Goal: Information Seeking & Learning: Find specific fact

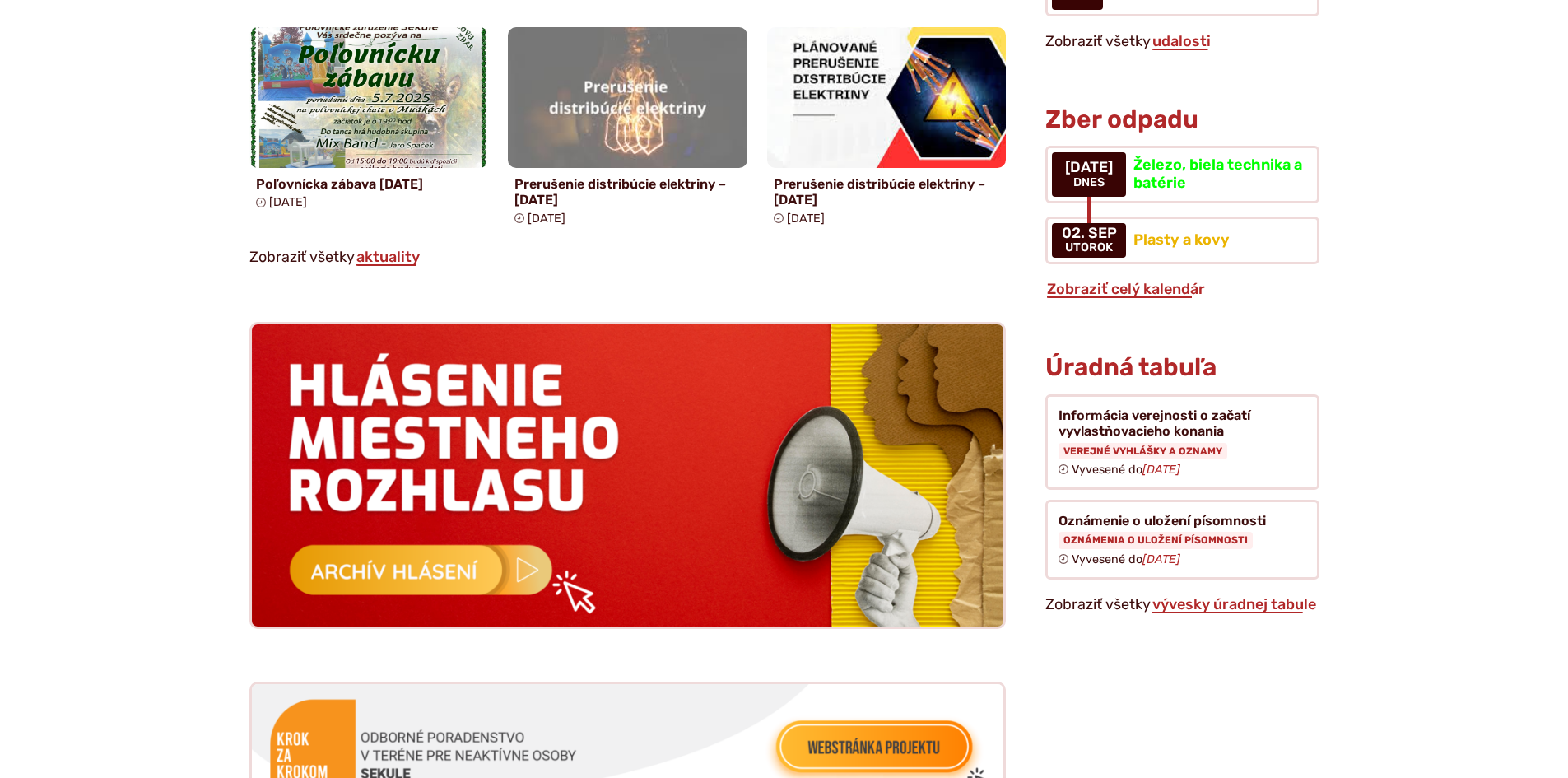
scroll to position [1482, 0]
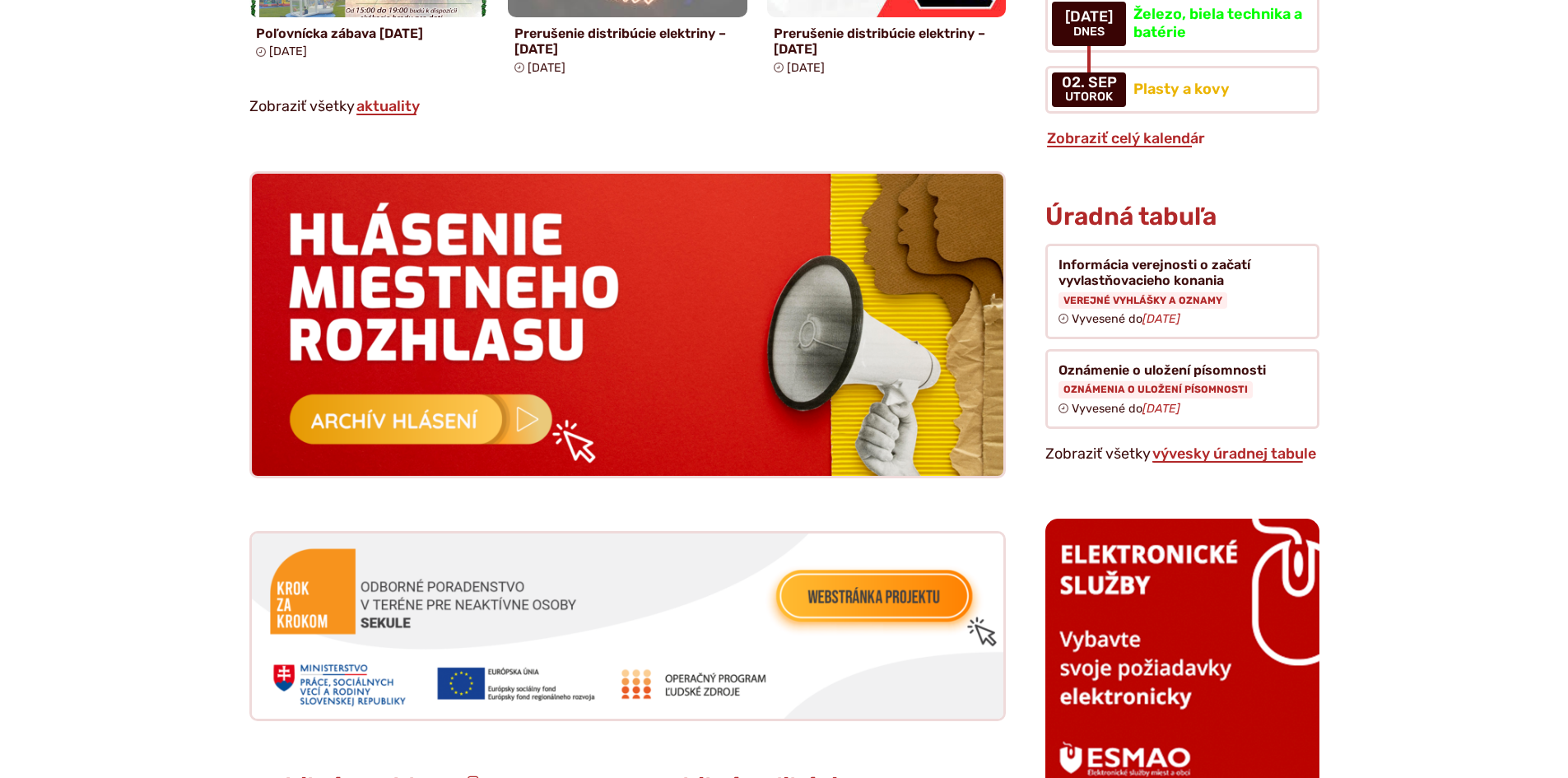
click at [1126, 203] on h3 "Úradná tabuľa" at bounding box center [1131, 216] width 171 height 27
click at [1231, 444] on link "vývesky úradnej tabule" at bounding box center [1233, 453] width 167 height 19
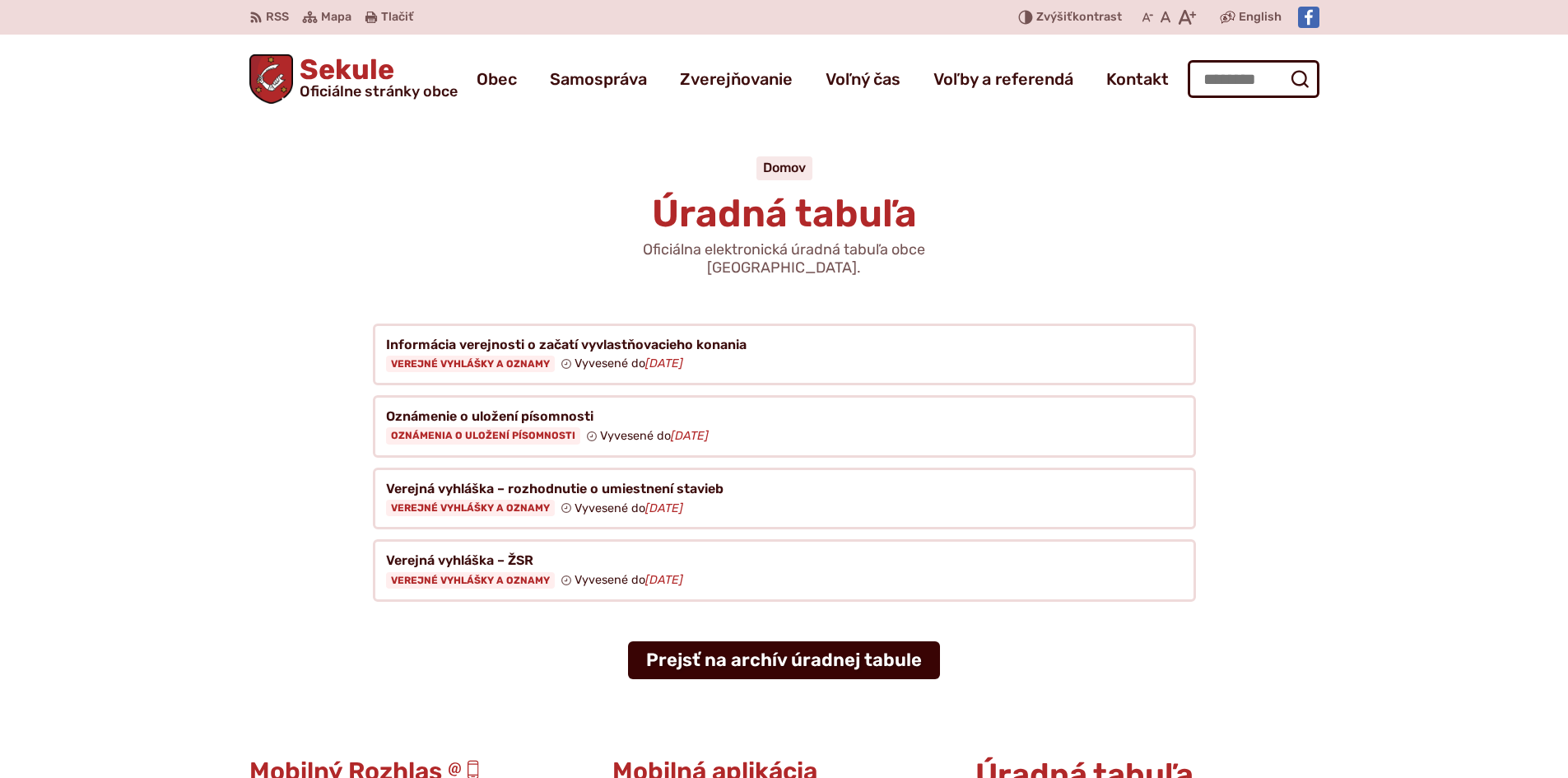
click at [764, 641] on link "Prejsť na archív úradnej tabule" at bounding box center [783, 660] width 312 height 38
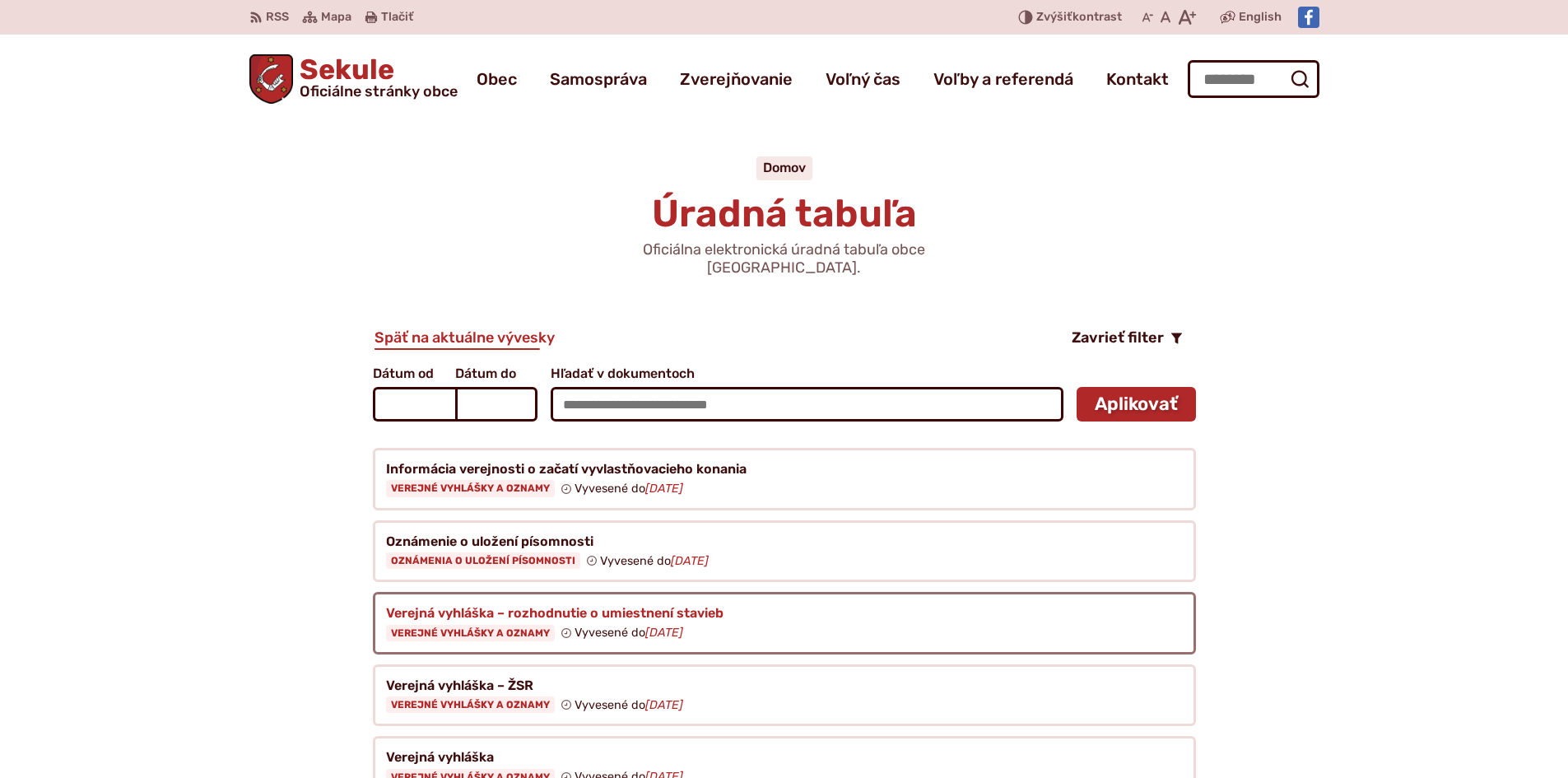
click at [709, 606] on figure at bounding box center [784, 623] width 823 height 63
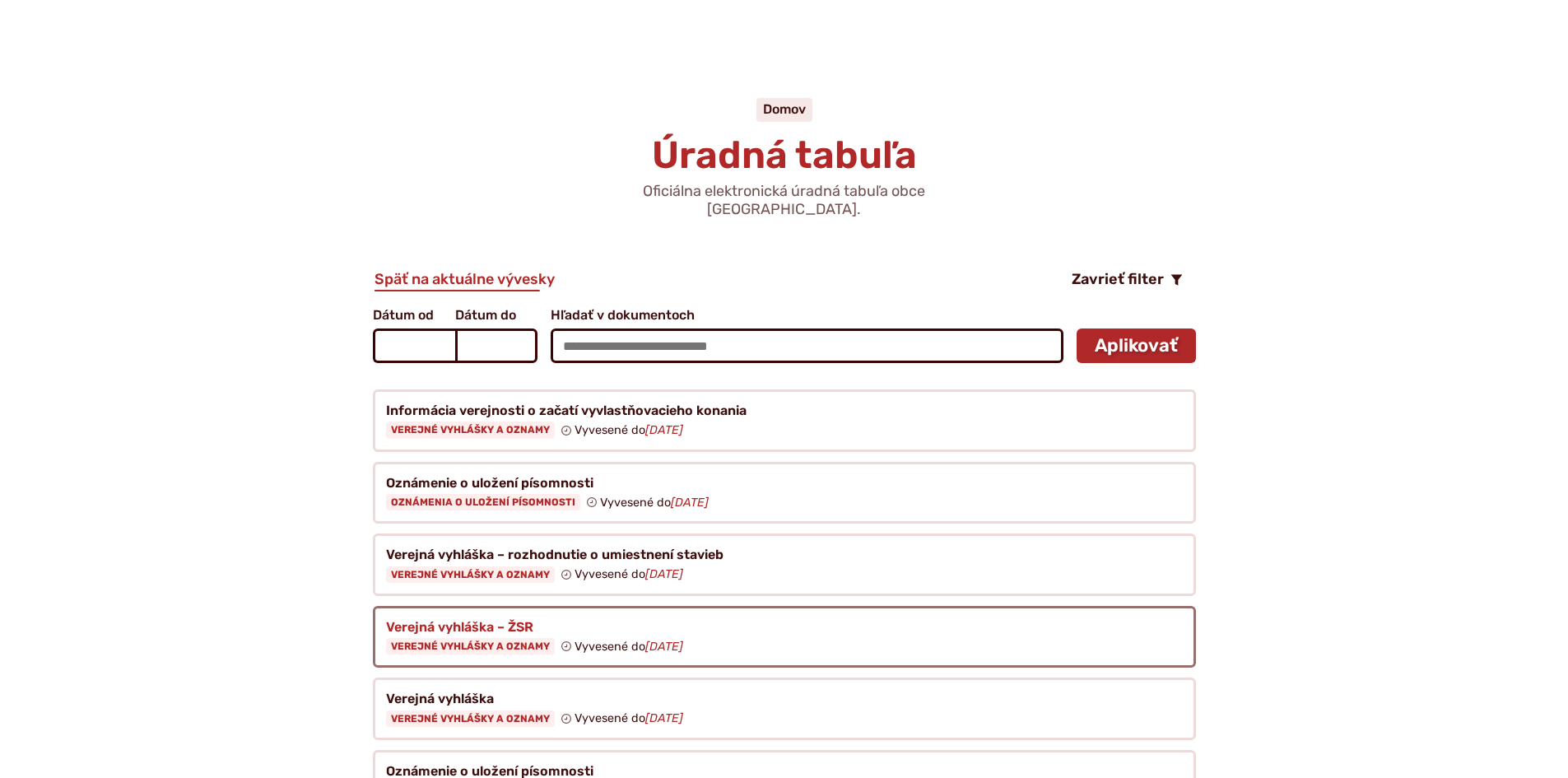
scroll to position [82, 0]
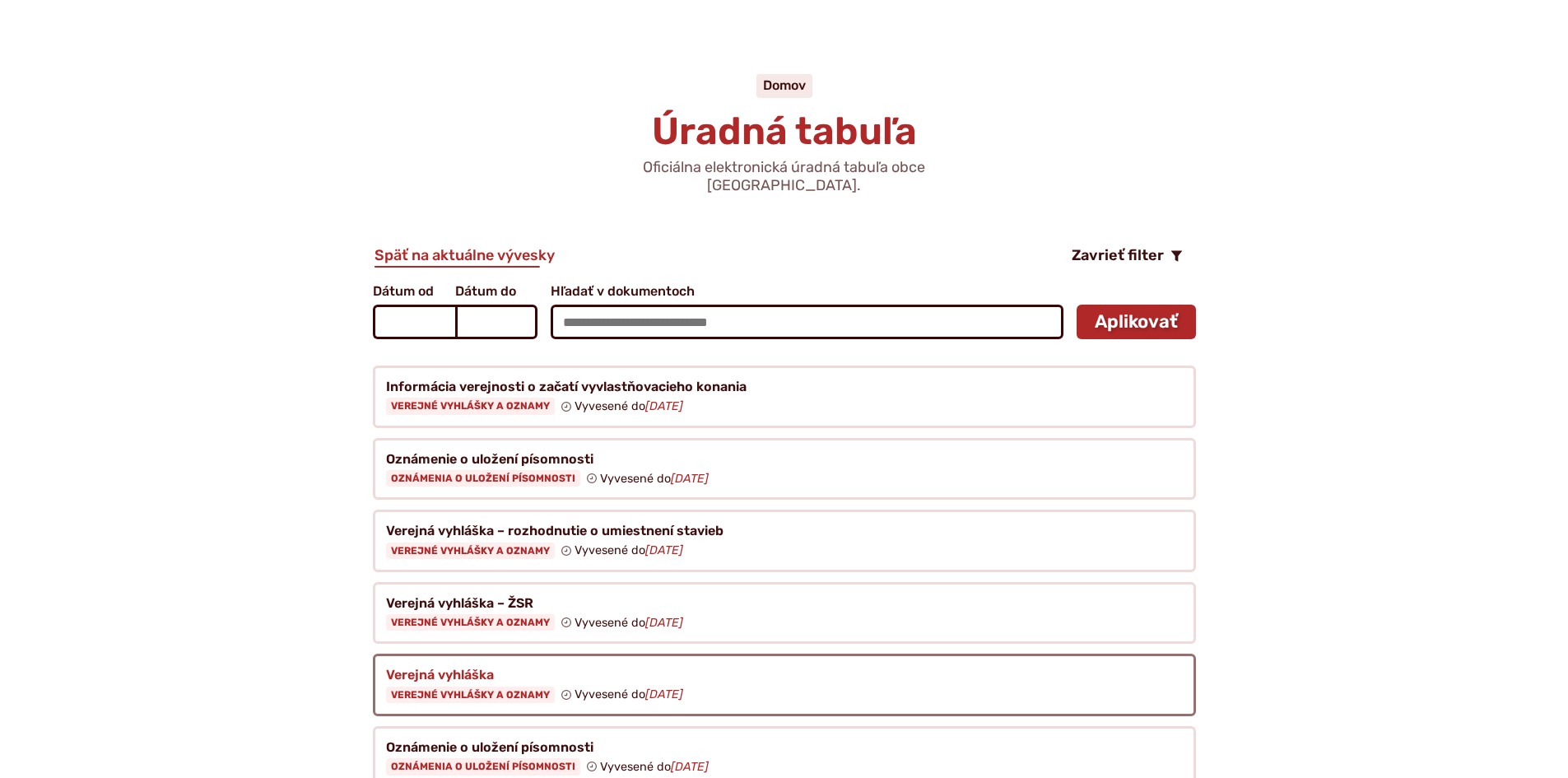
click at [439, 653] on figure at bounding box center [784, 684] width 823 height 63
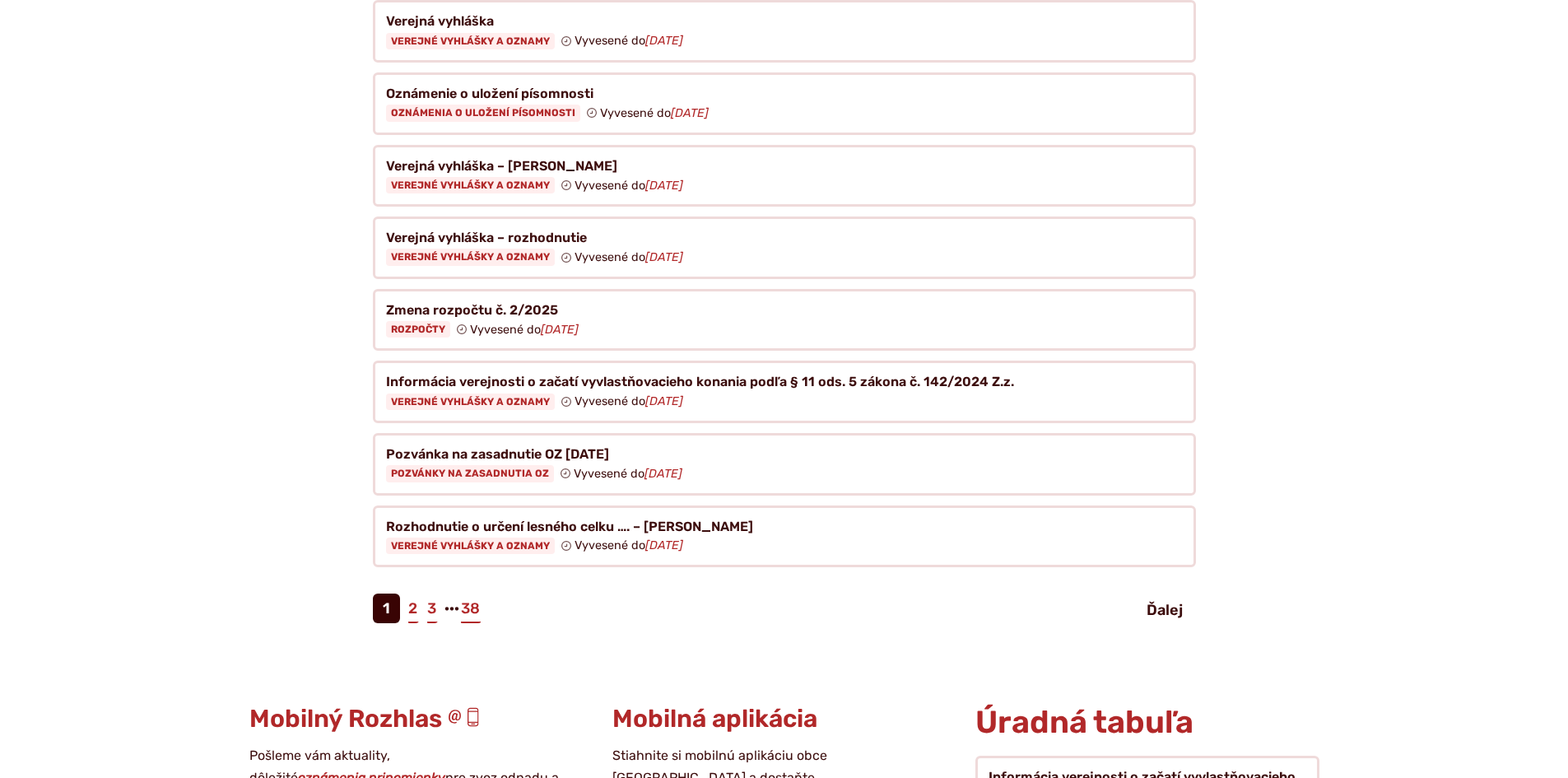
scroll to position [741, 0]
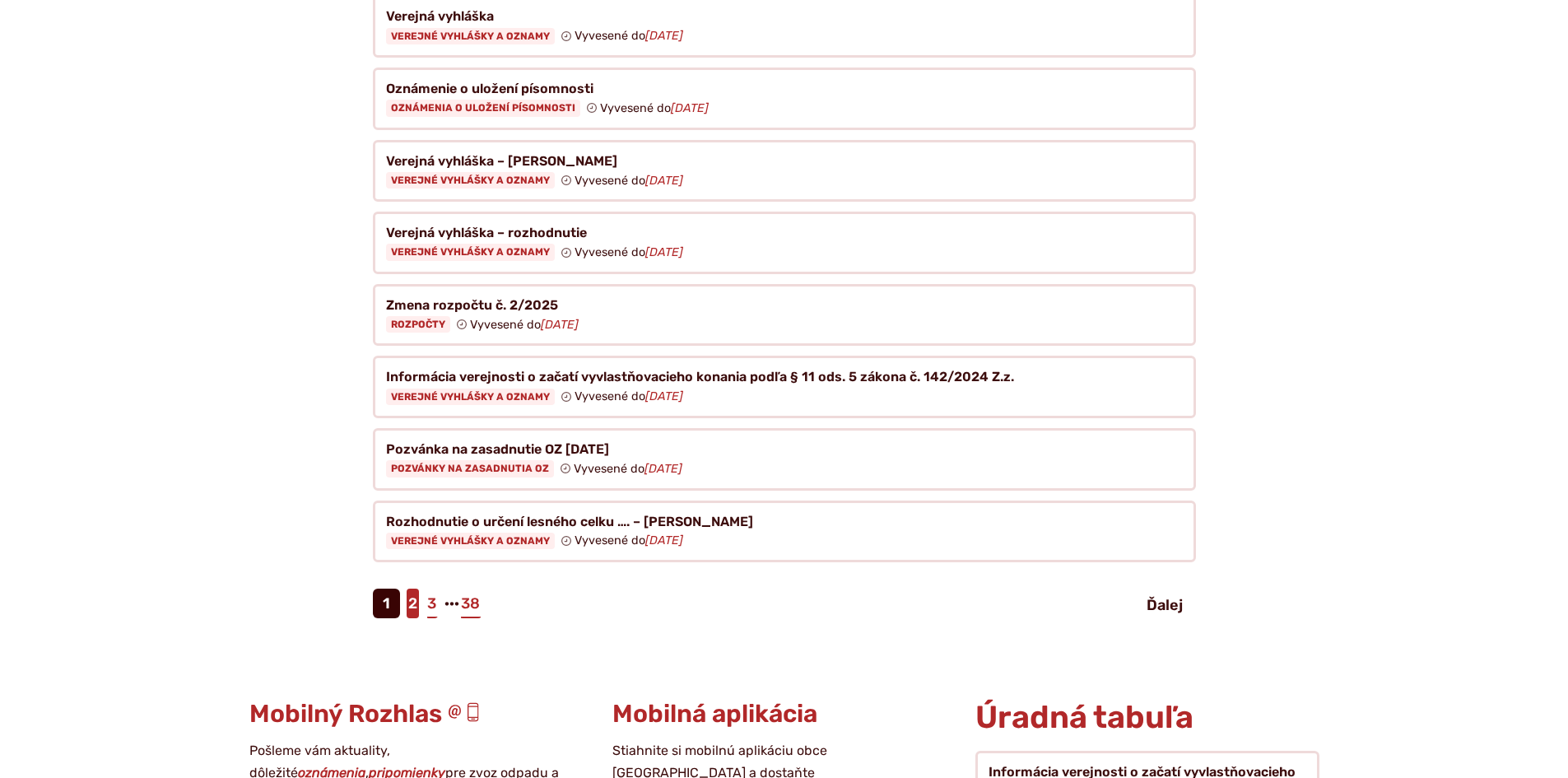
click at [412, 593] on link "2" at bounding box center [413, 604] width 12 height 30
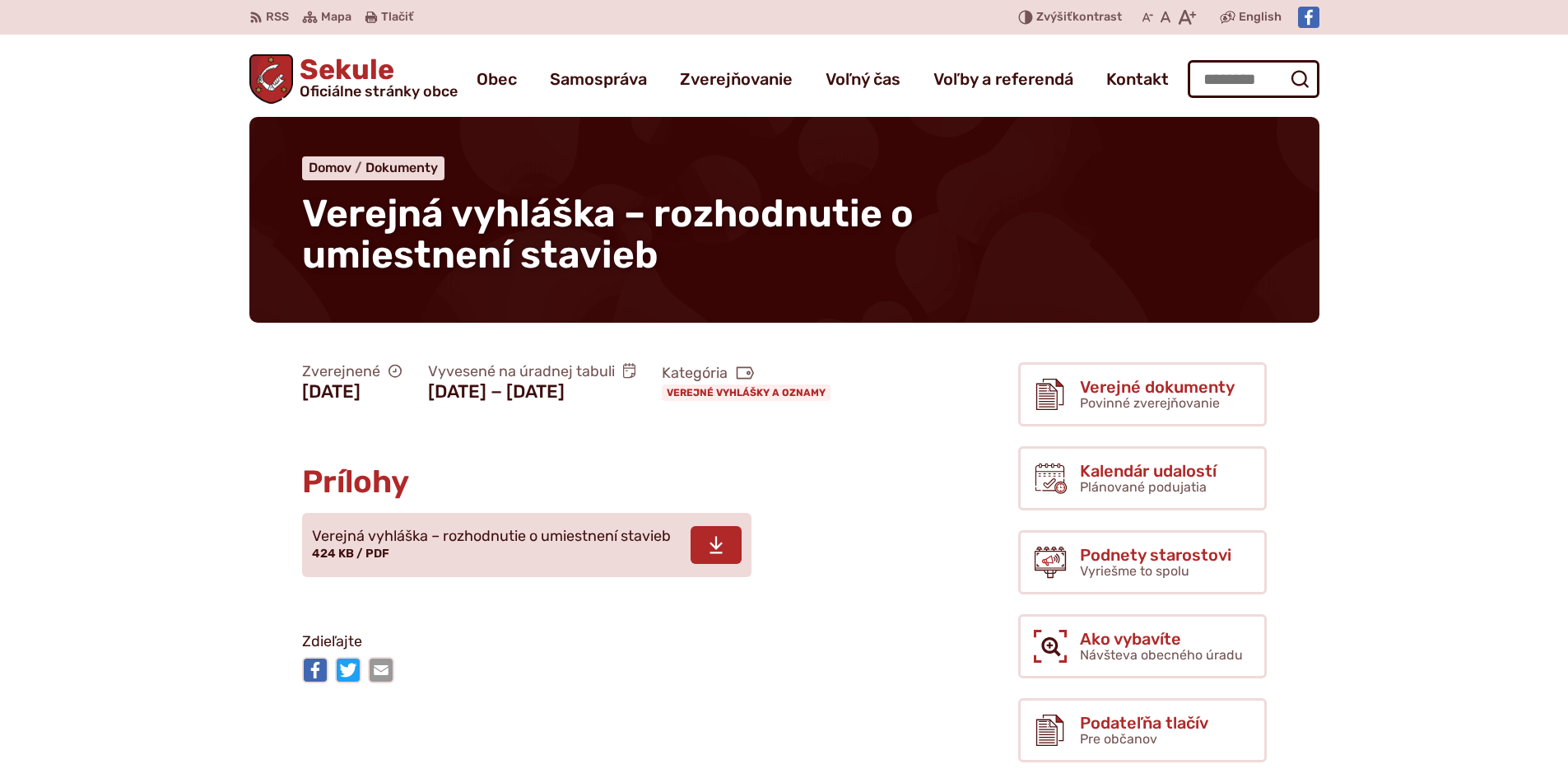
click at [635, 568] on span "Verejná vyhláška – rozhodnutie o umiestnení stavieb 424 KB / PDF" at bounding box center [491, 545] width 359 height 46
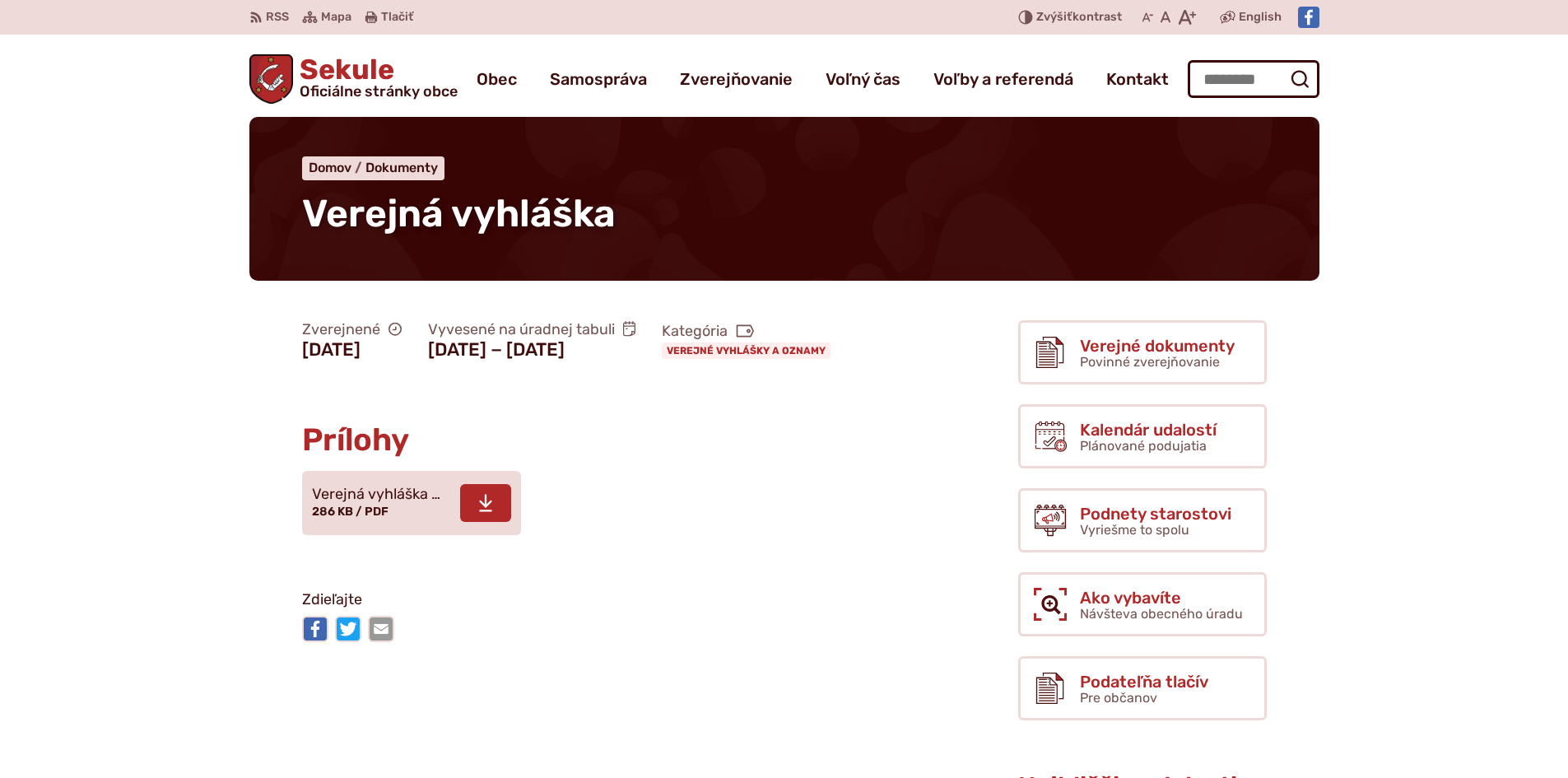
click at [473, 522] on span at bounding box center [486, 502] width 51 height 38
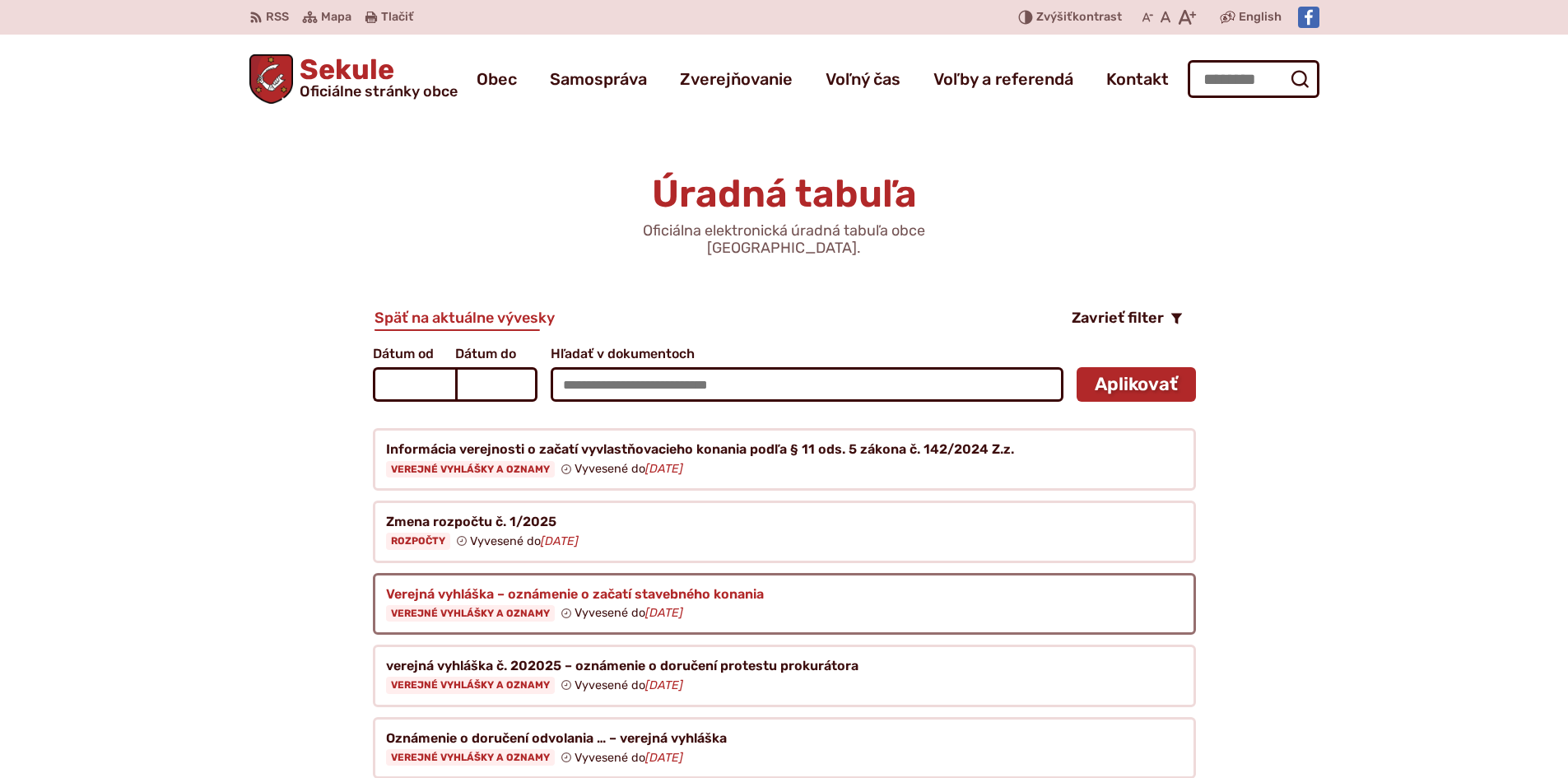
click at [617, 580] on figure at bounding box center [784, 604] width 823 height 63
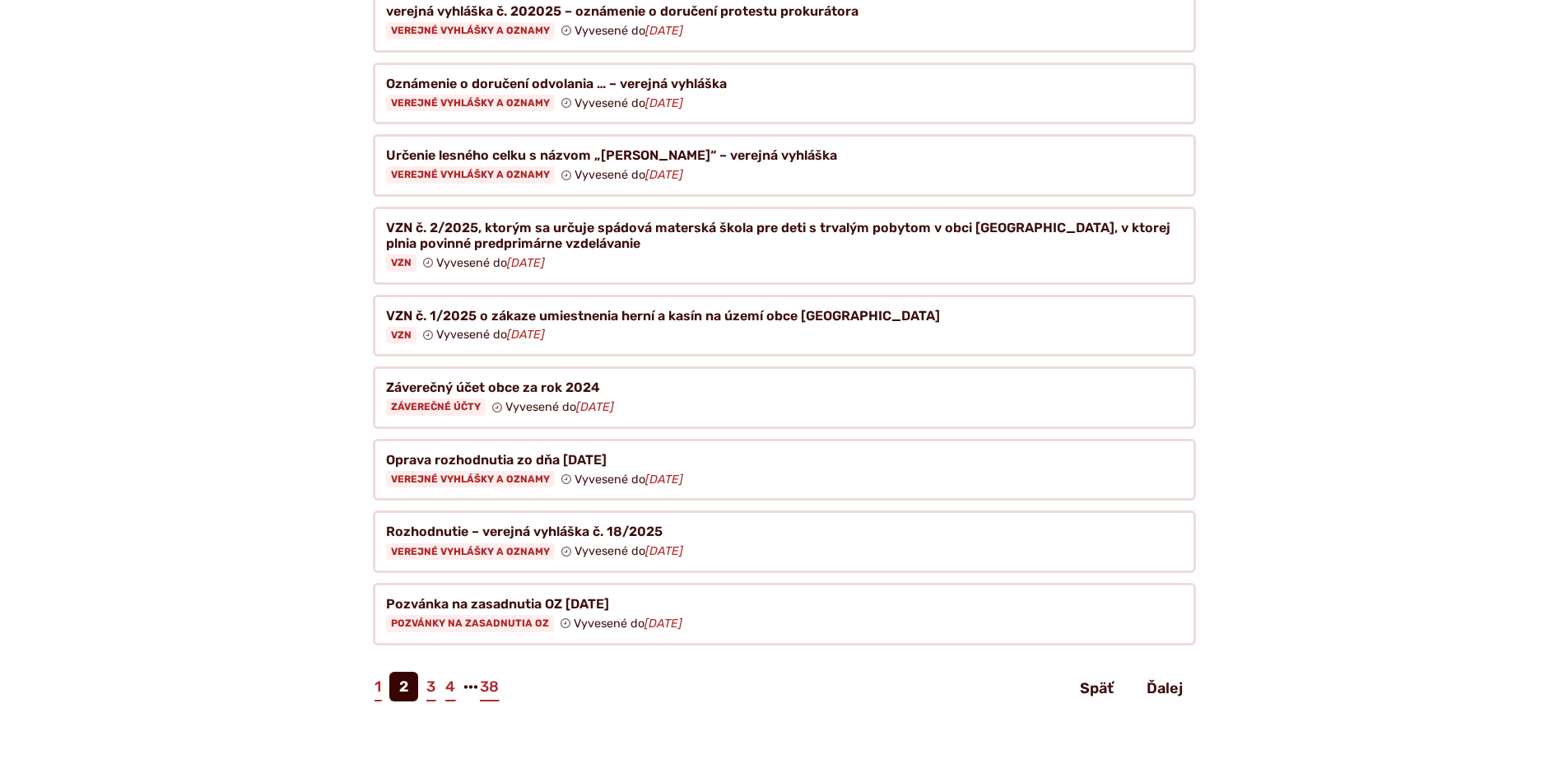
scroll to position [659, 0]
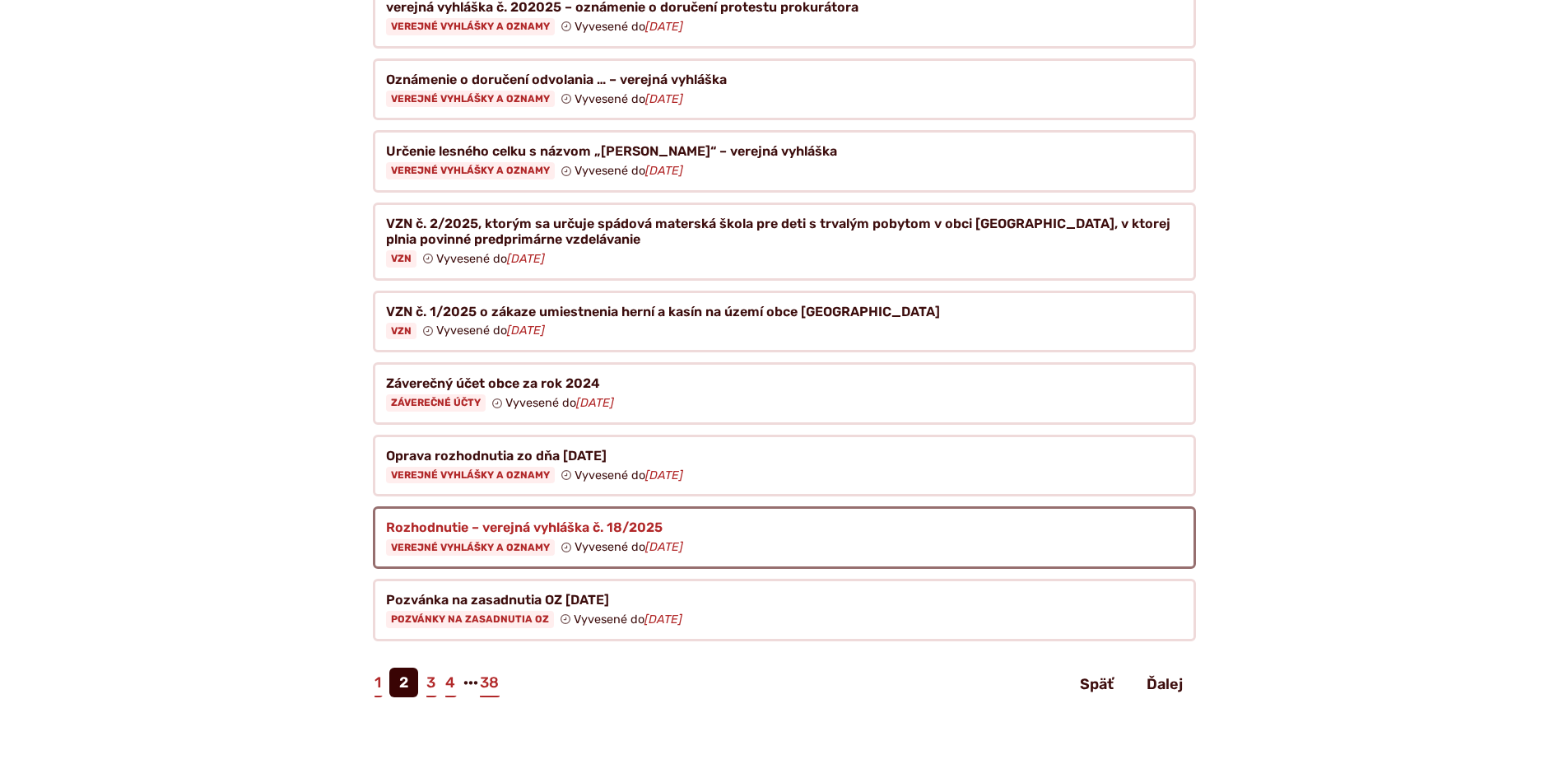
click at [614, 526] on figure at bounding box center [784, 537] width 823 height 63
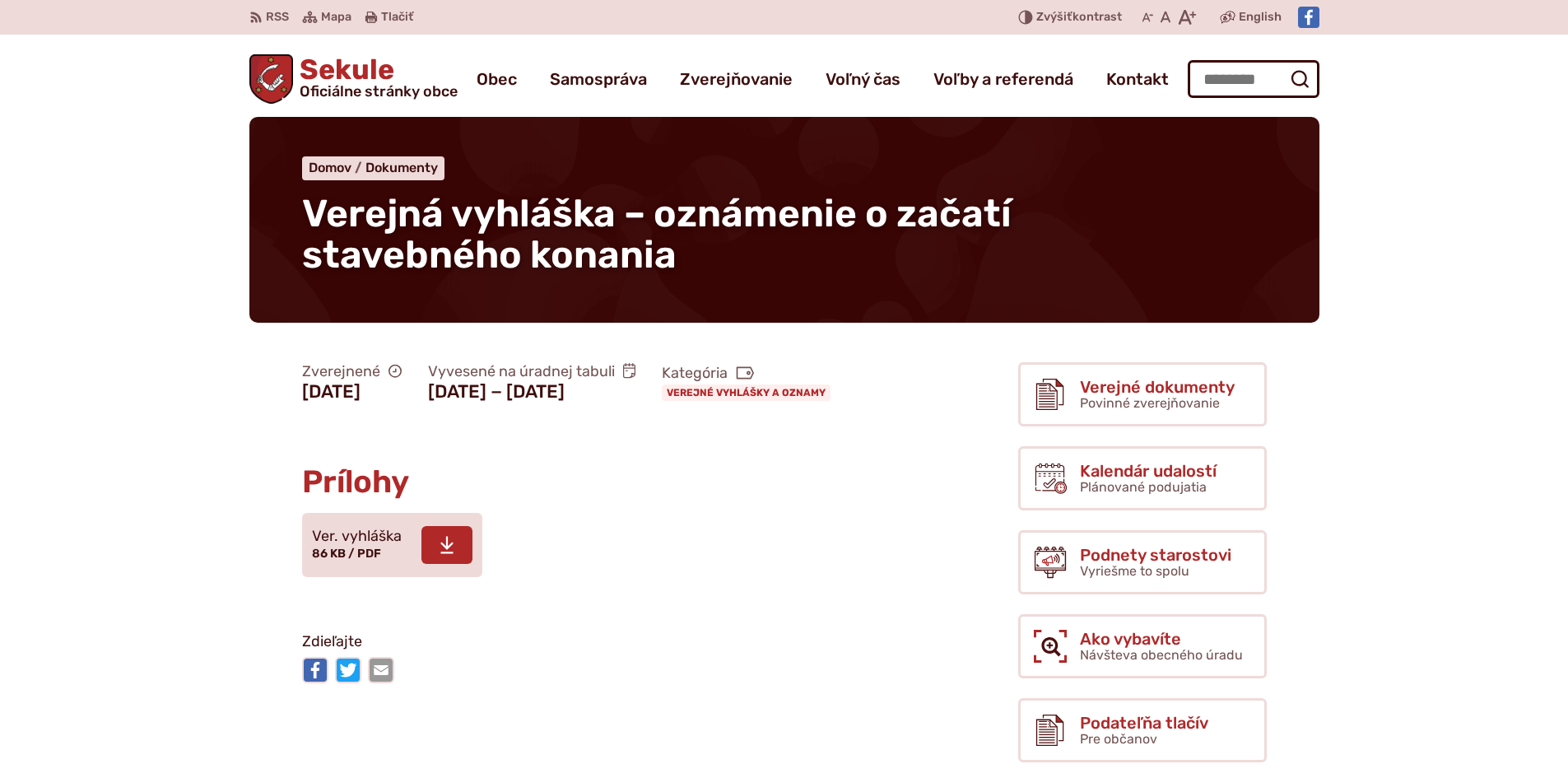
click at [329, 545] on span "Ver. vyhláška" at bounding box center [357, 537] width 90 height 17
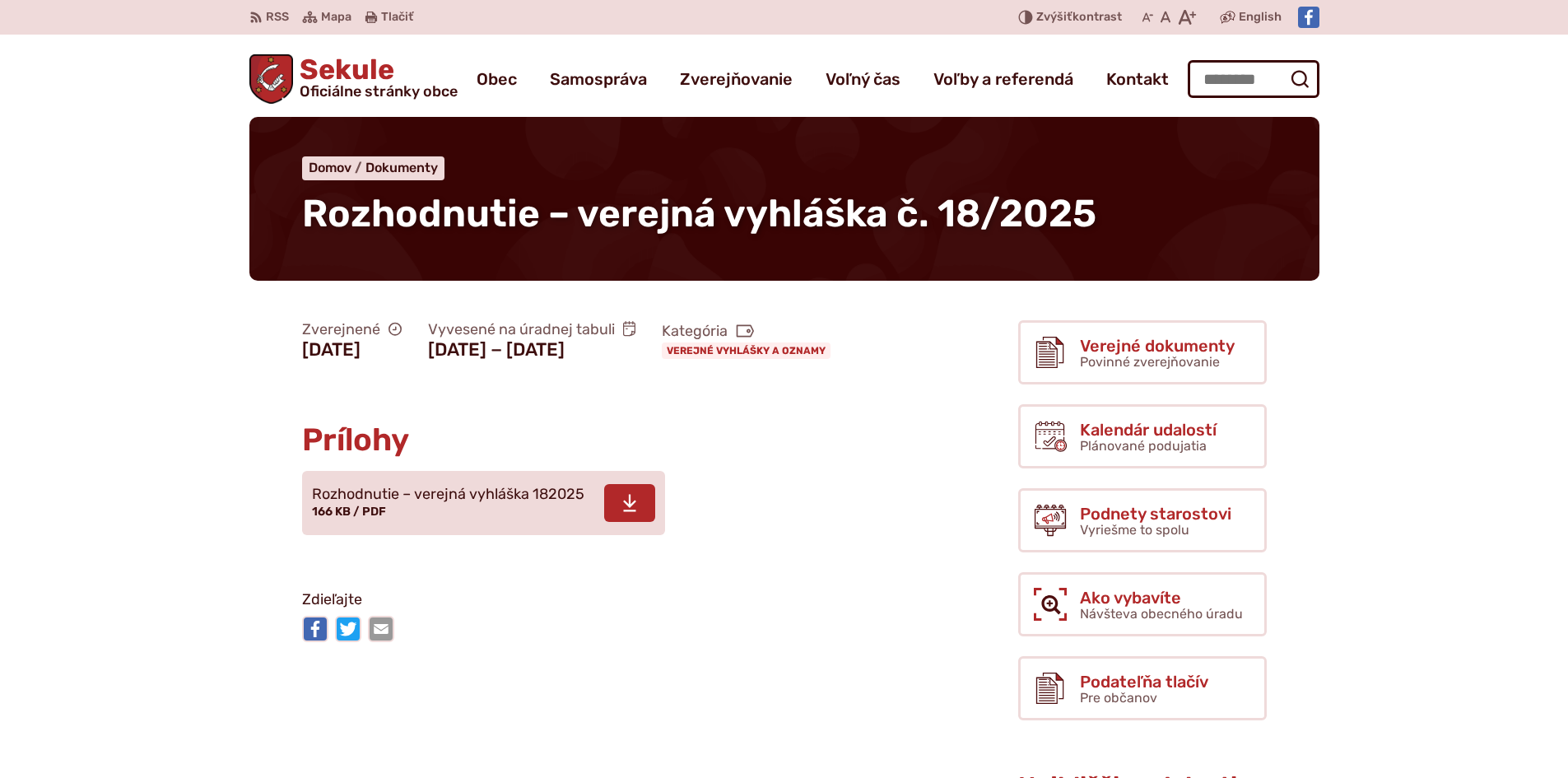
click at [630, 513] on icon at bounding box center [629, 502] width 15 height 19
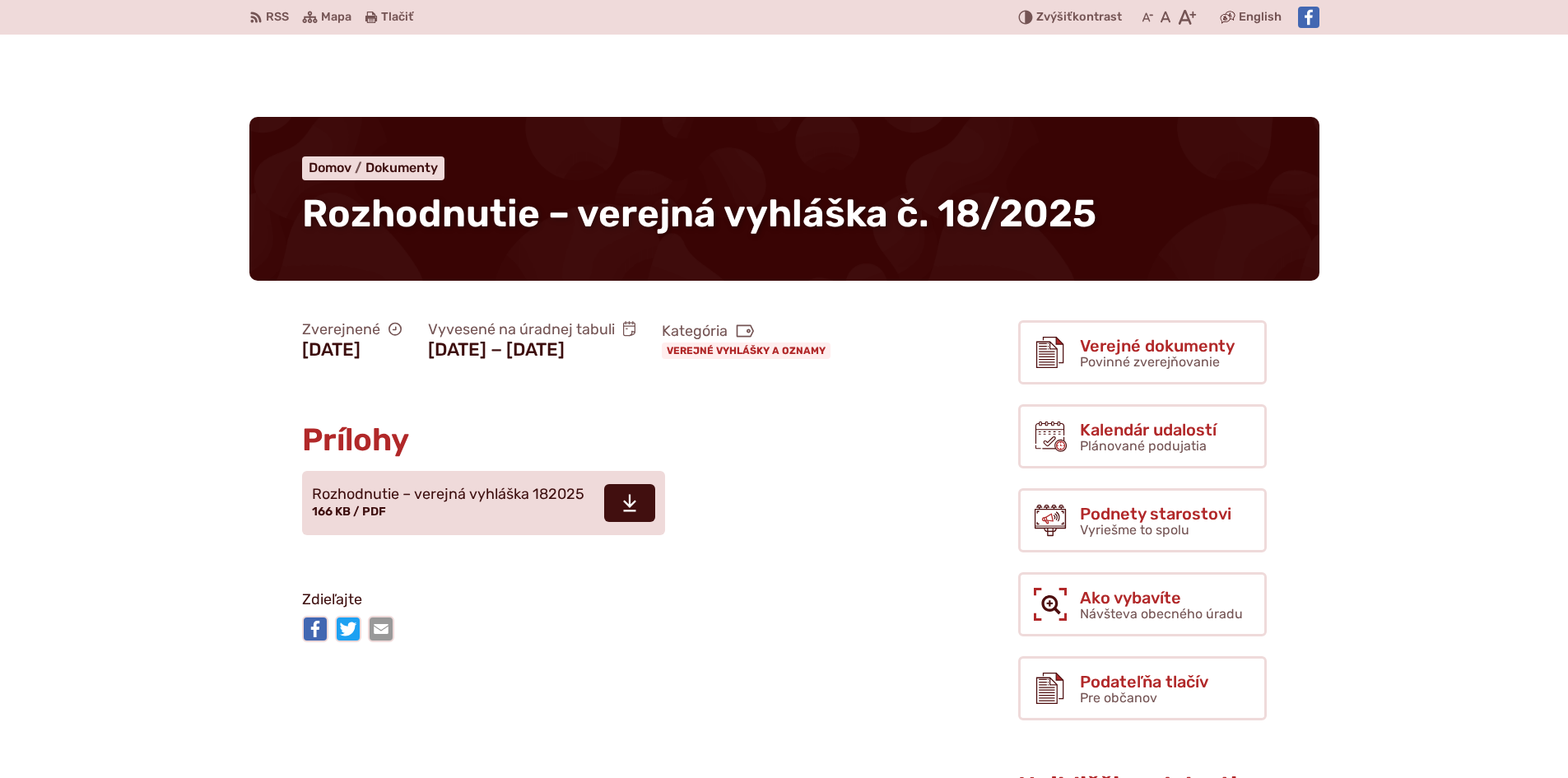
scroll to position [412, 0]
